Goal: Task Accomplishment & Management: Manage account settings

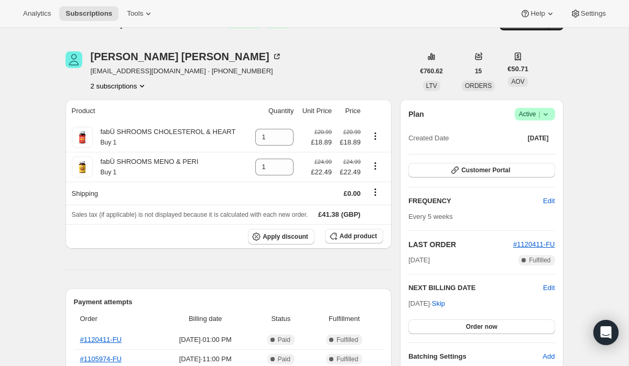
scroll to position [26, 0]
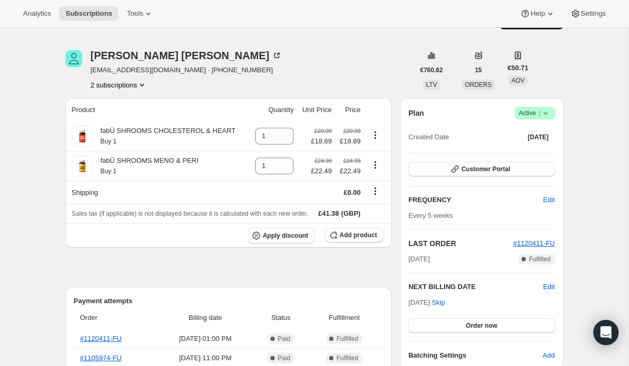
click at [541, 287] on h2 "NEXT BILLING DATE" at bounding box center [475, 287] width 135 height 10
click at [552, 286] on span "Edit" at bounding box center [549, 287] width 12 height 10
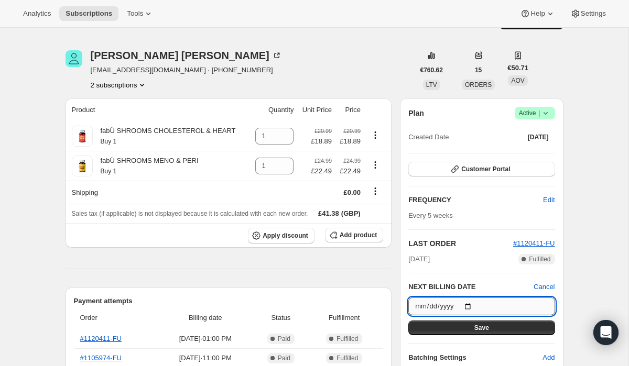
click at [465, 308] on input "2025-10-07" at bounding box center [481, 307] width 146 height 18
click at [474, 308] on input "2025-10-07" at bounding box center [481, 307] width 146 height 18
type input "2025-09-29"
click at [470, 327] on button "Save" at bounding box center [481, 328] width 146 height 15
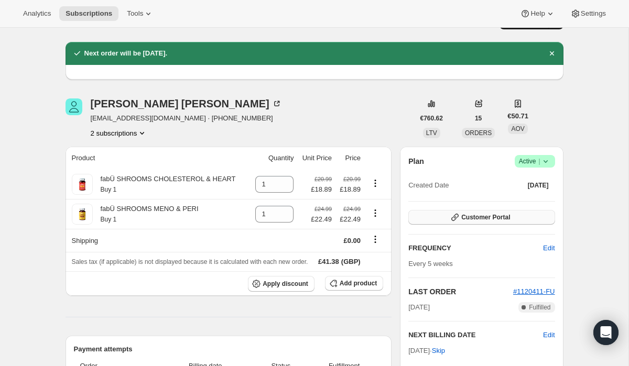
click at [483, 219] on span "Customer Portal" at bounding box center [485, 217] width 49 height 8
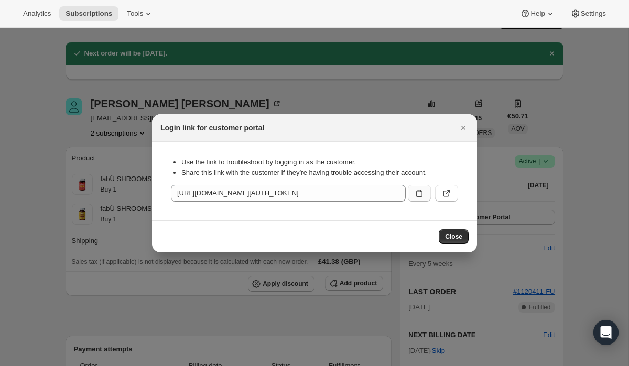
click at [415, 192] on icon ":rf0:" at bounding box center [419, 193] width 10 height 10
